Goal: Check status: Check status

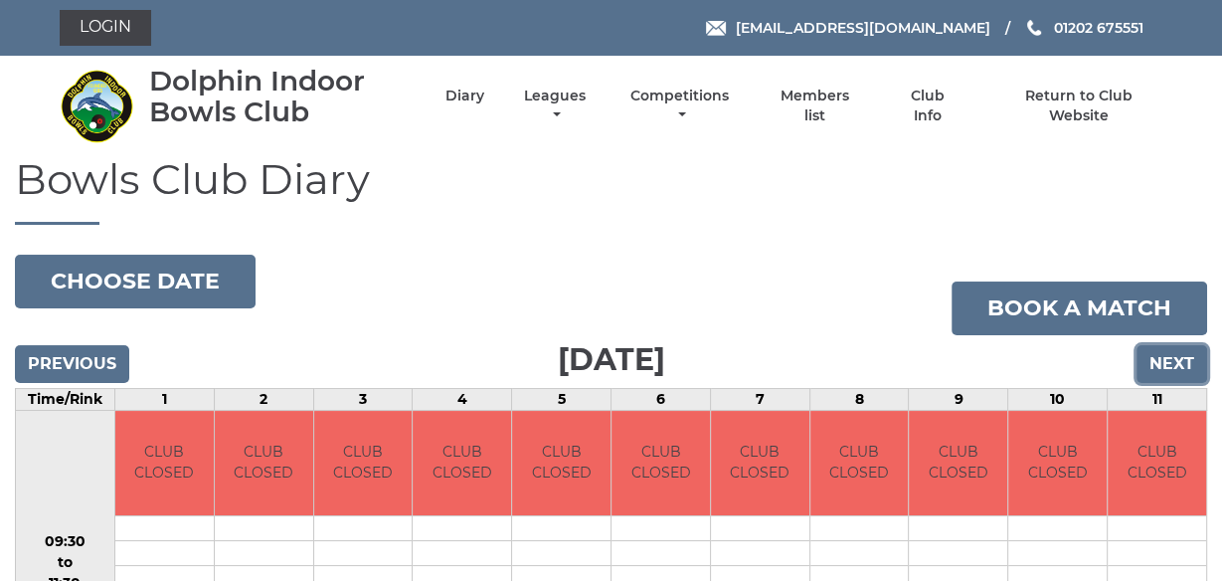
click at [1172, 366] on input "Next" at bounding box center [1172, 364] width 71 height 38
click at [1177, 362] on input "Next" at bounding box center [1172, 364] width 71 height 38
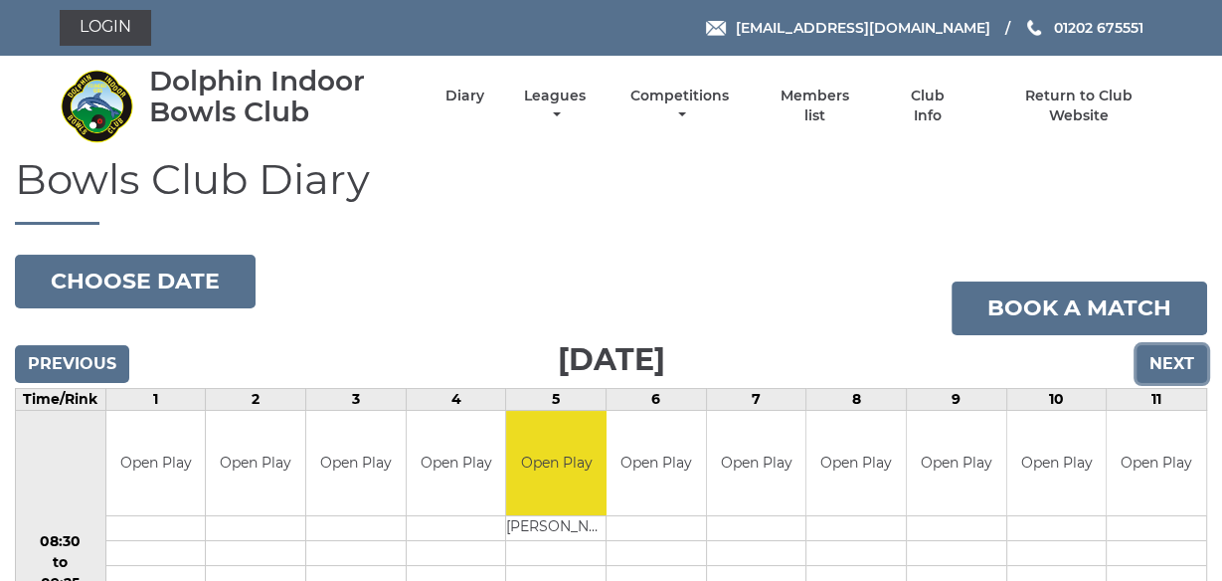
click at [1173, 359] on input "Next" at bounding box center [1172, 364] width 71 height 38
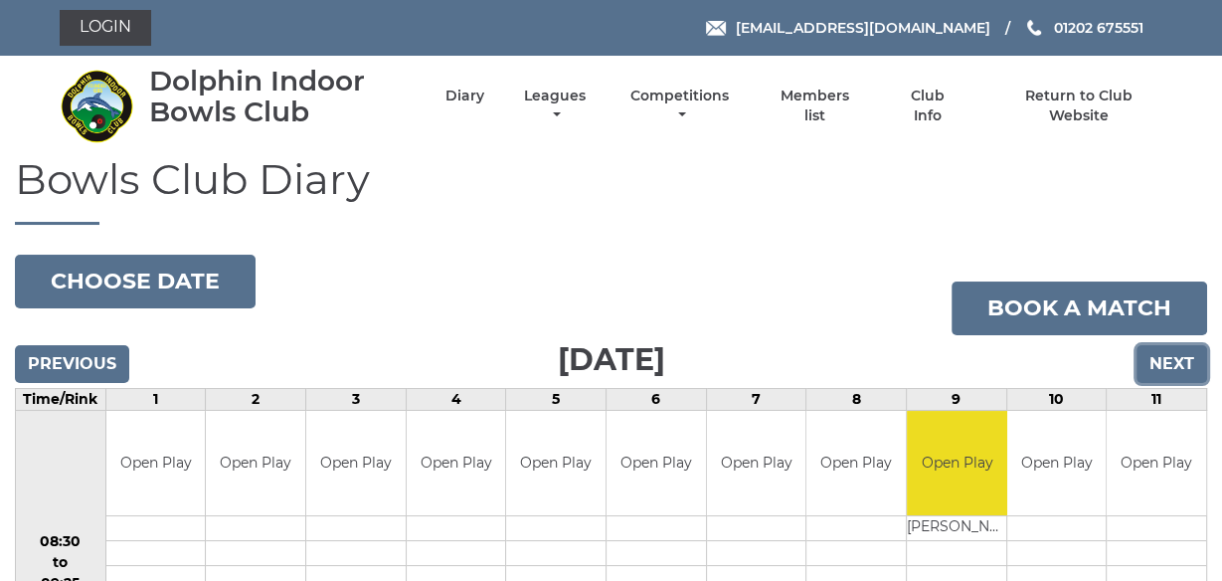
click at [1170, 368] on input "Next" at bounding box center [1172, 364] width 71 height 38
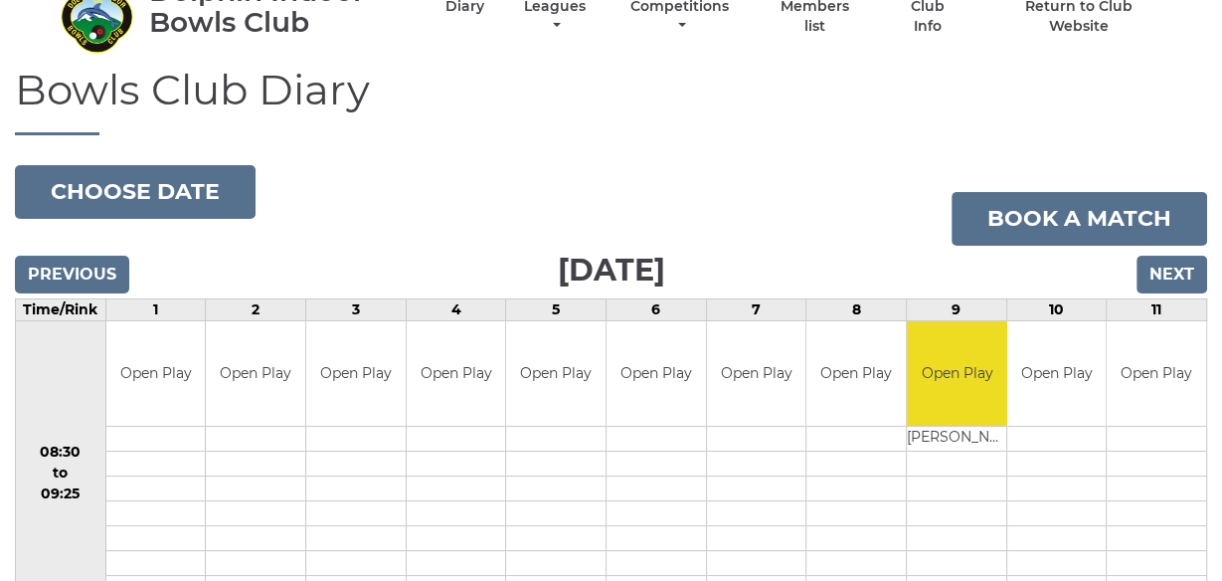
scroll to position [67, 0]
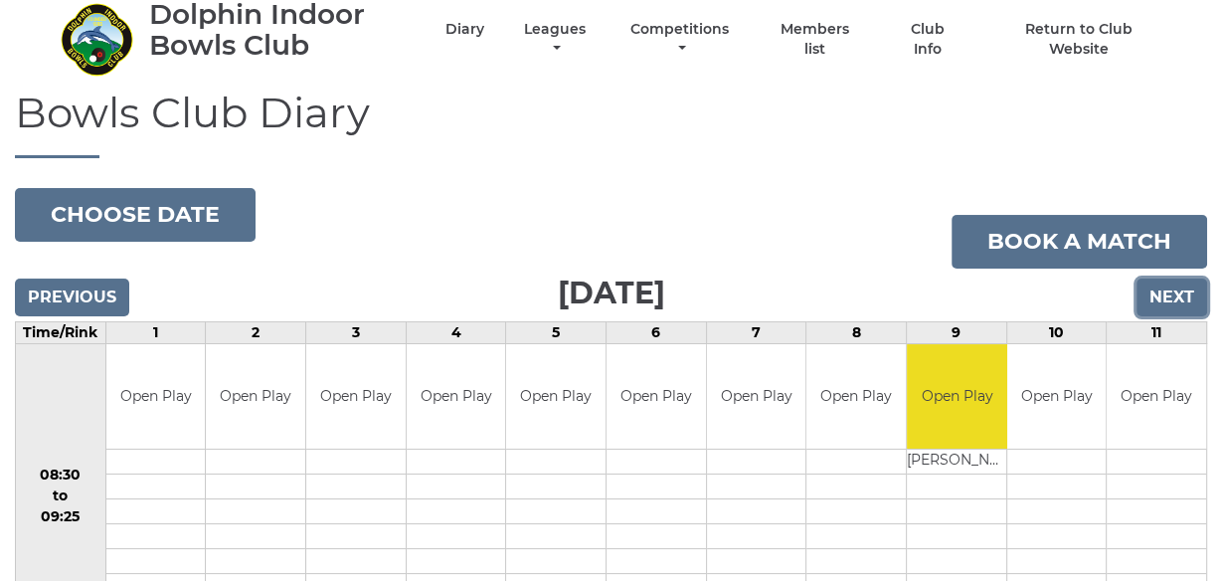
click at [1174, 293] on input "Next" at bounding box center [1172, 297] width 71 height 38
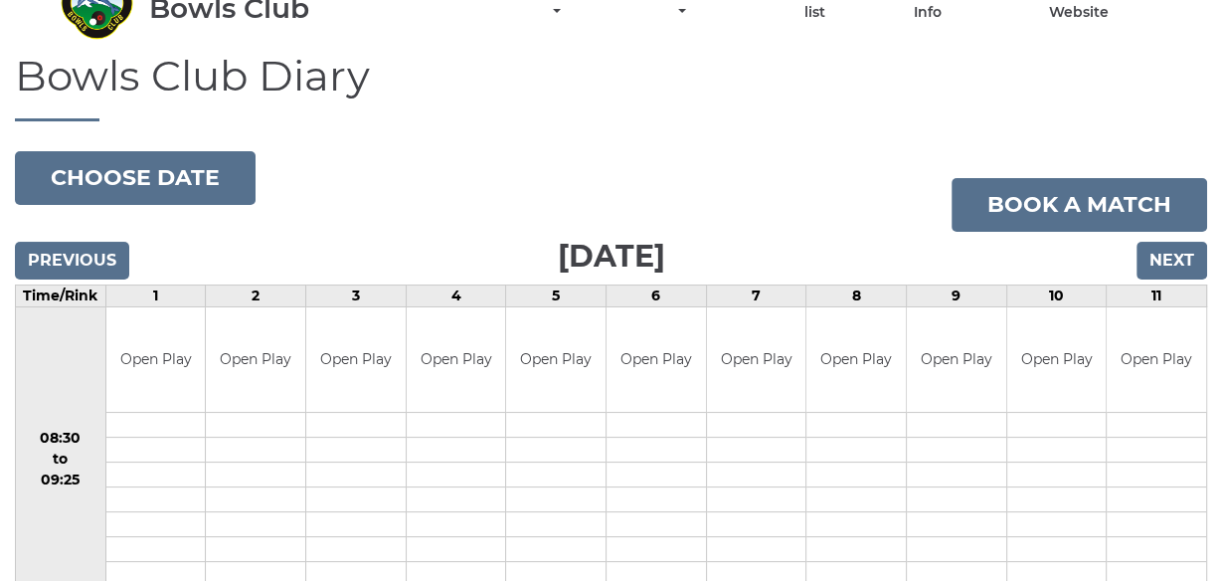
scroll to position [3, 0]
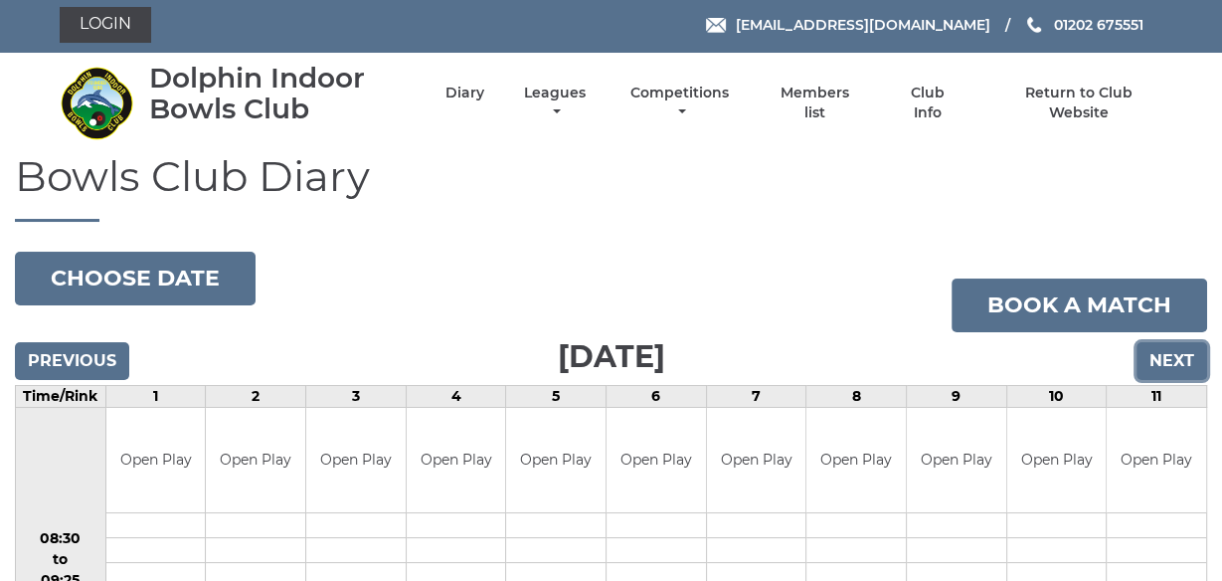
click at [1167, 359] on input "Next" at bounding box center [1172, 361] width 71 height 38
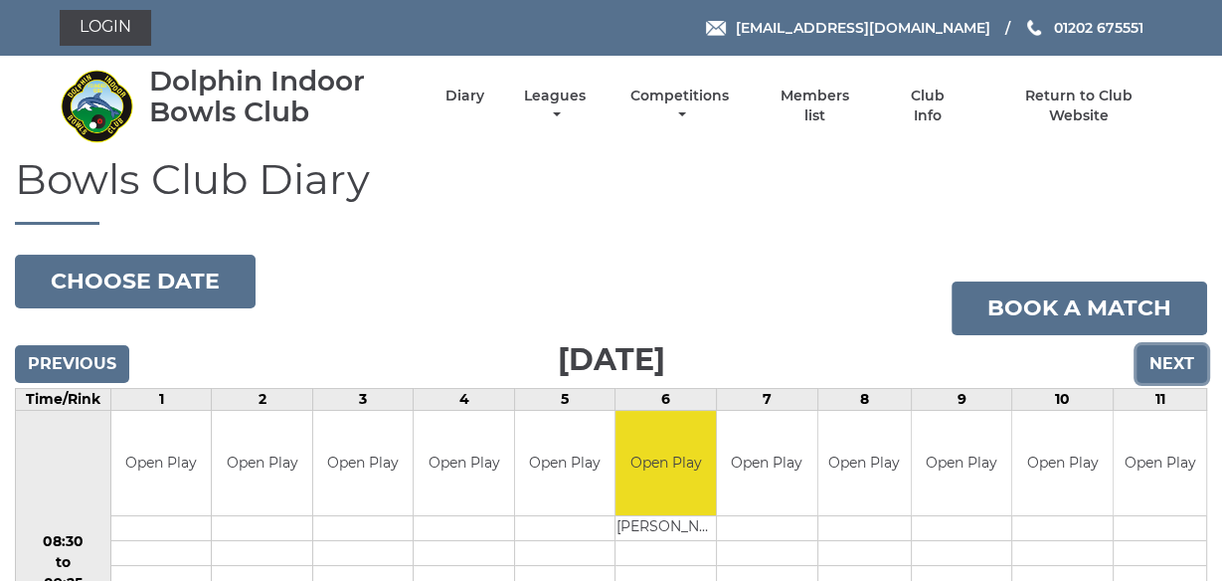
click at [1175, 367] on input "Next" at bounding box center [1172, 364] width 71 height 38
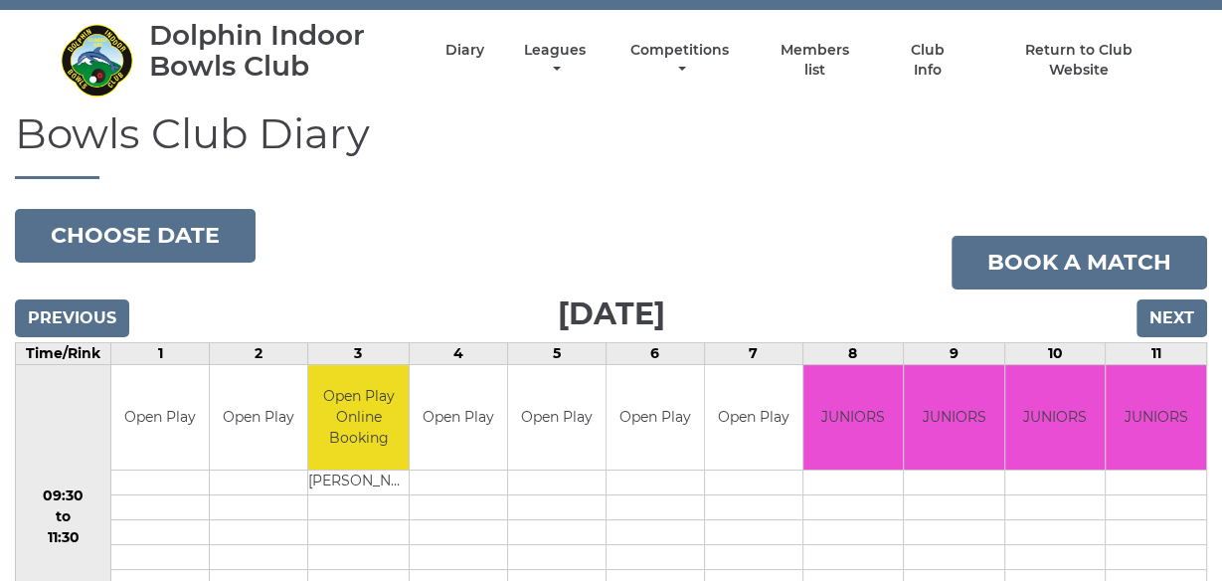
scroll to position [31, 0]
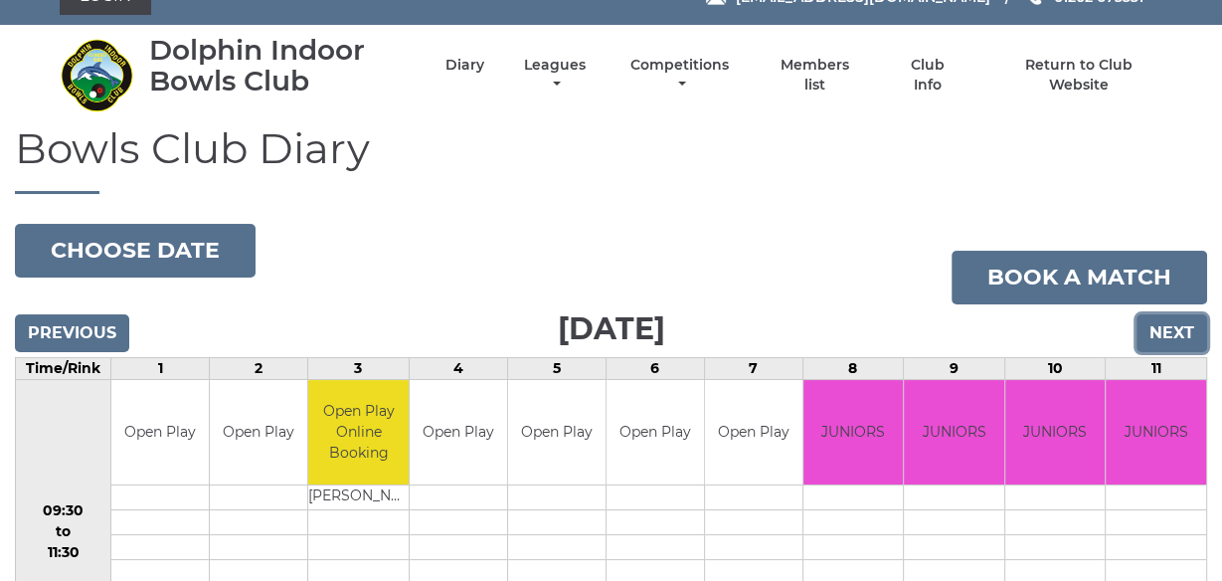
click at [1174, 330] on input "Next" at bounding box center [1172, 333] width 71 height 38
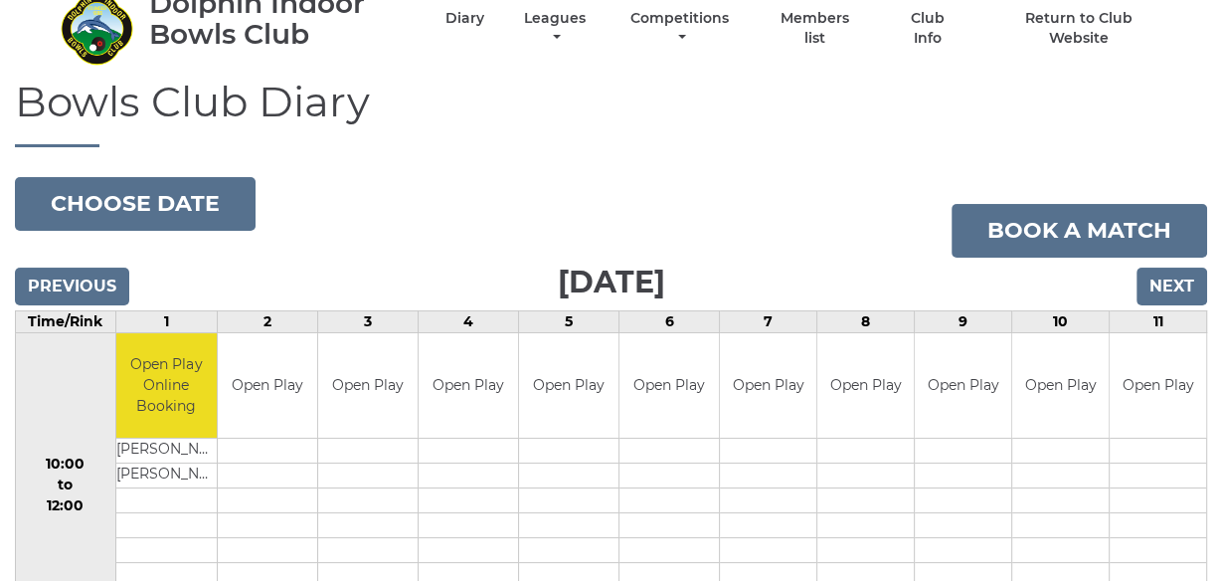
scroll to position [63, 0]
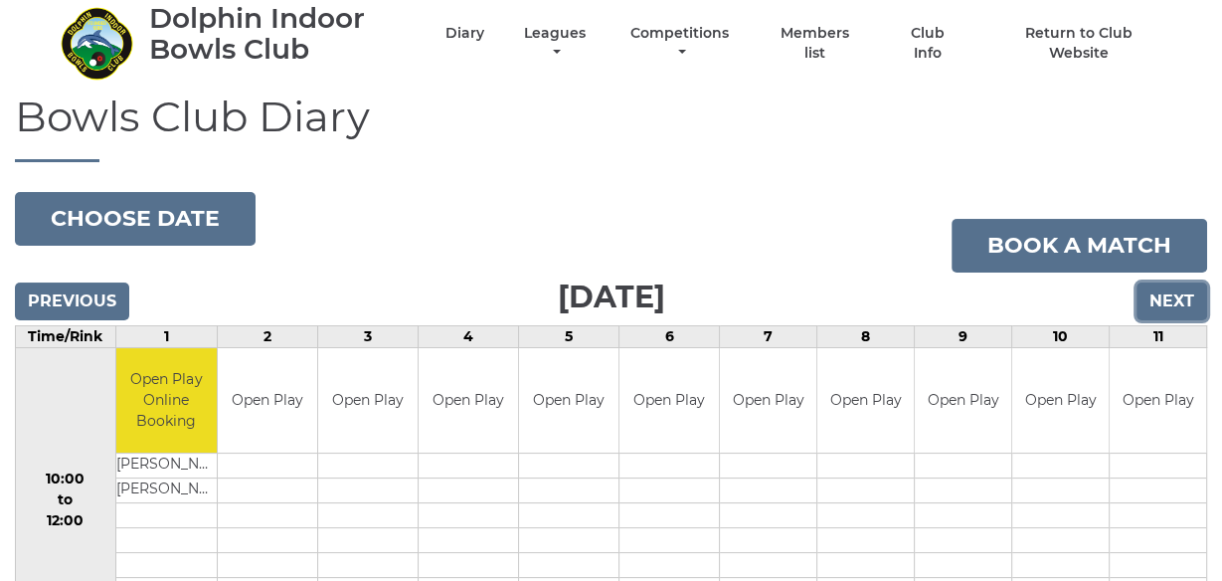
click at [1171, 301] on input "Next" at bounding box center [1172, 301] width 71 height 38
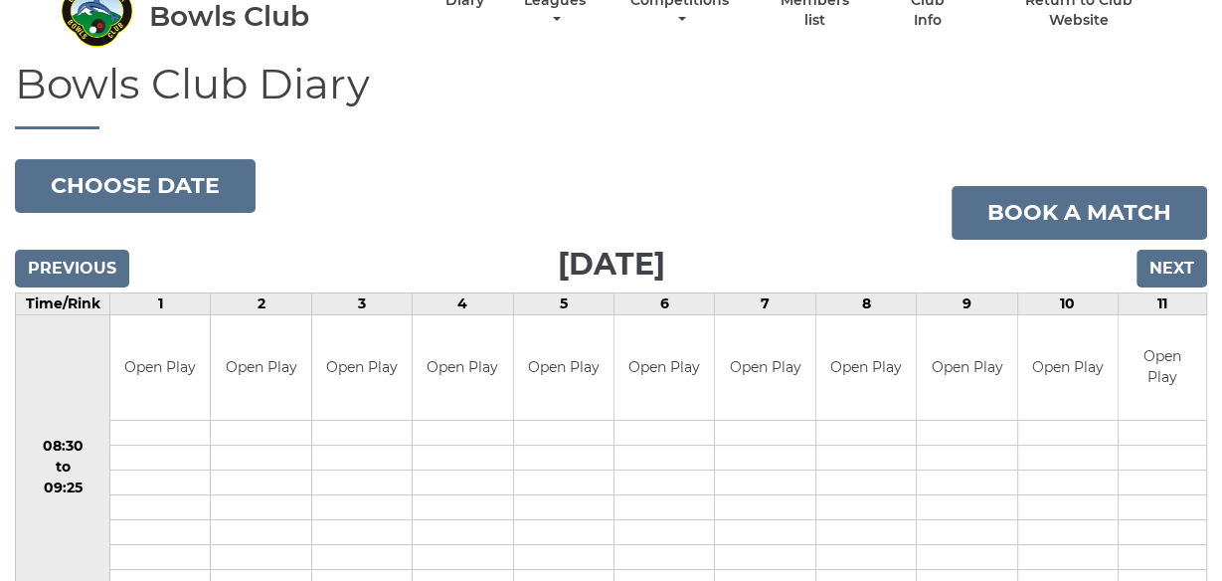
scroll to position [95, 0]
click at [1169, 269] on input "Next" at bounding box center [1172, 269] width 71 height 38
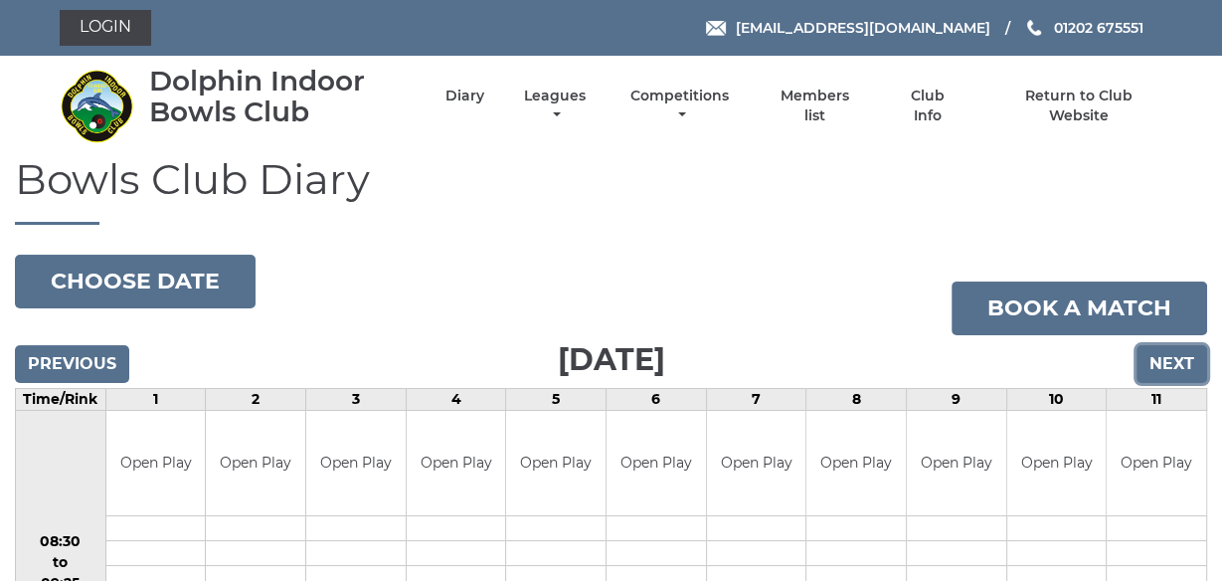
click at [1179, 358] on input "Next" at bounding box center [1172, 364] width 71 height 38
